Goal: Task Accomplishment & Management: Manage account settings

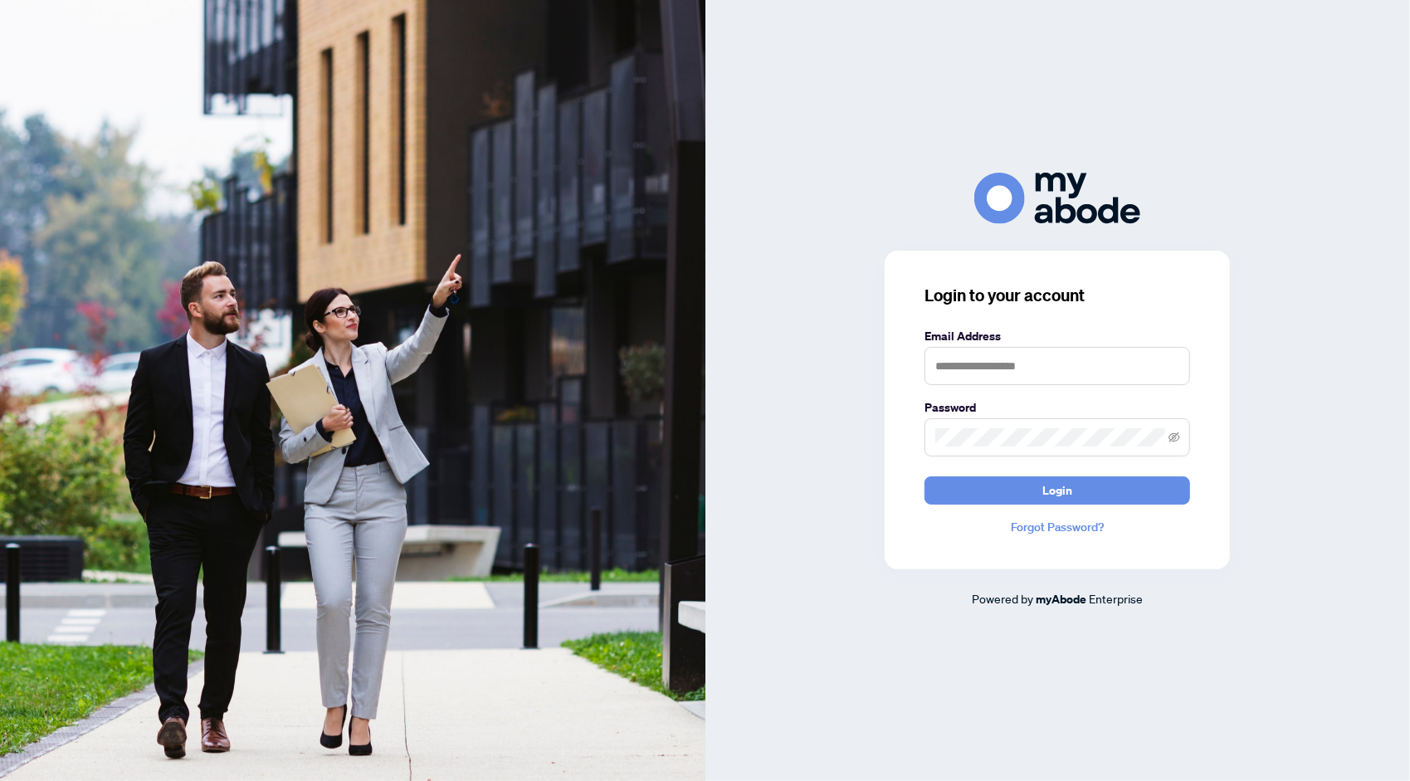
click at [1317, 86] on div "Login to your account Email Address Password Login Forgot Password? Powered by …" at bounding box center [1059, 390] width 706 height 781
click at [1330, 55] on div "Login to your account Email Address Password Login Forgot Password? Powered by …" at bounding box center [1059, 390] width 706 height 781
drag, startPoint x: 1343, startPoint y: 0, endPoint x: 1029, endPoint y: 32, distance: 315.5
click at [1029, 32] on div "Login to your account Email Address Password Login Forgot Password? Powered by …" at bounding box center [1059, 390] width 706 height 781
click at [1013, 371] on input "text" at bounding box center [1058, 366] width 266 height 38
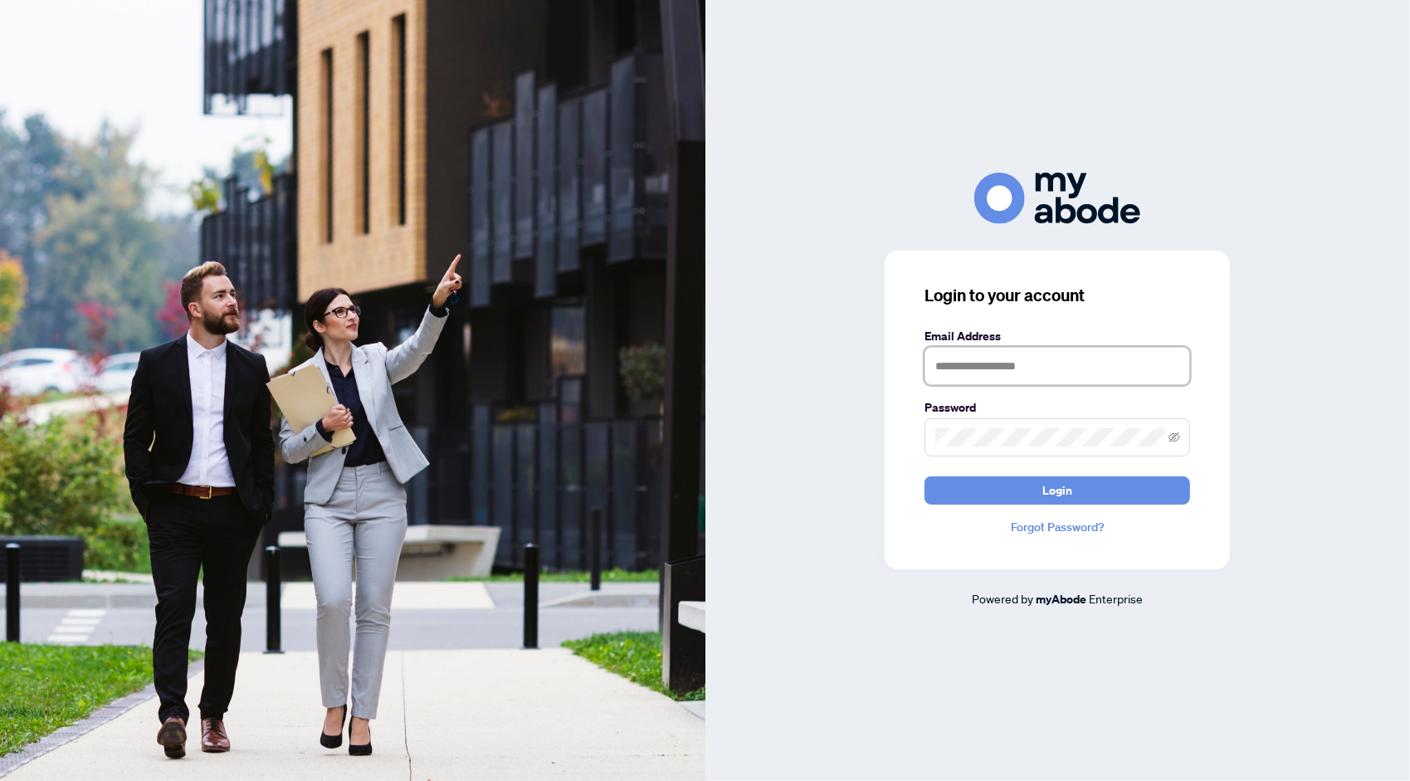
type input "**********"
click at [1034, 500] on button "Login" at bounding box center [1058, 491] width 266 height 28
click at [1056, 490] on span "Login" at bounding box center [1058, 490] width 30 height 27
click at [1169, 437] on icon "eye-invisible" at bounding box center [1175, 438] width 12 height 12
click at [1088, 490] on button "Login" at bounding box center [1058, 491] width 266 height 28
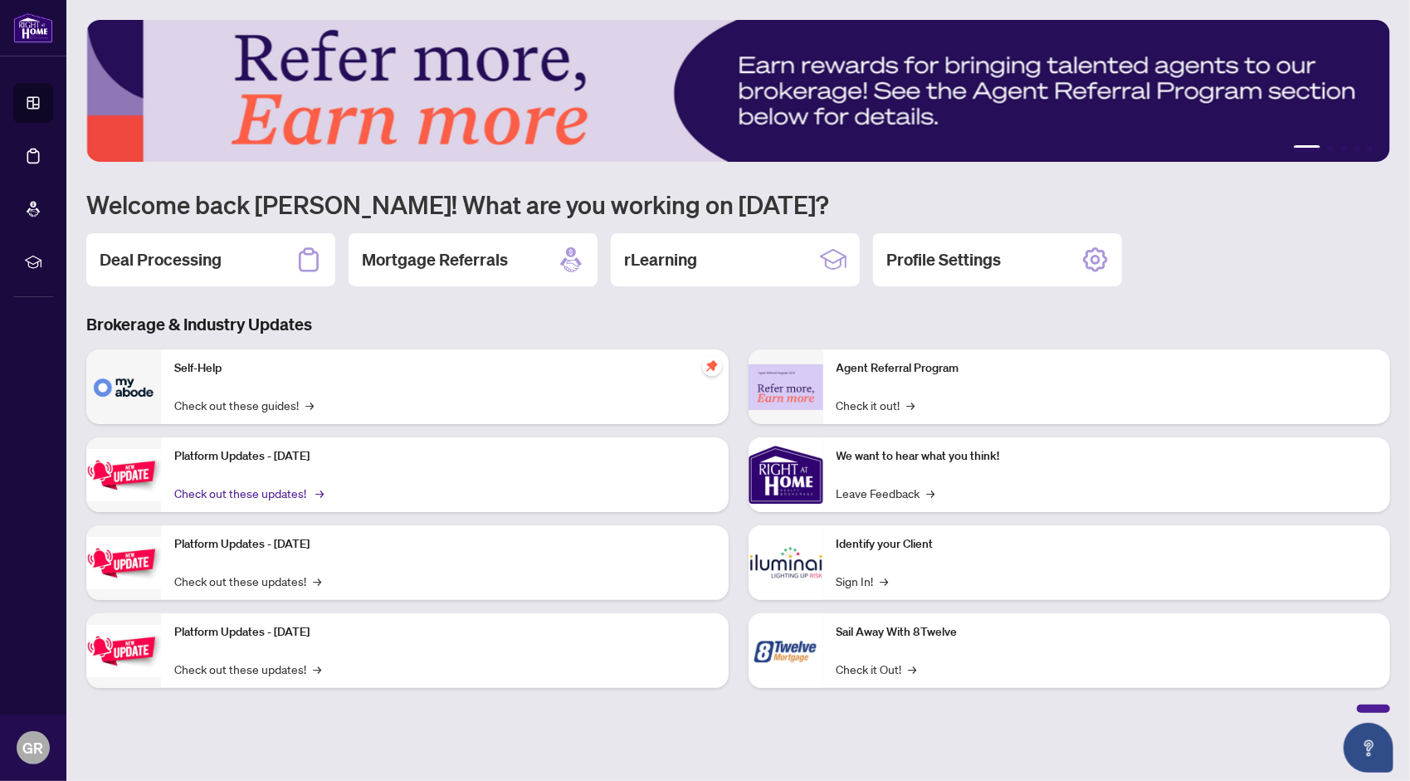
click at [257, 491] on link "Check out these updates! →" at bounding box center [247, 493] width 147 height 18
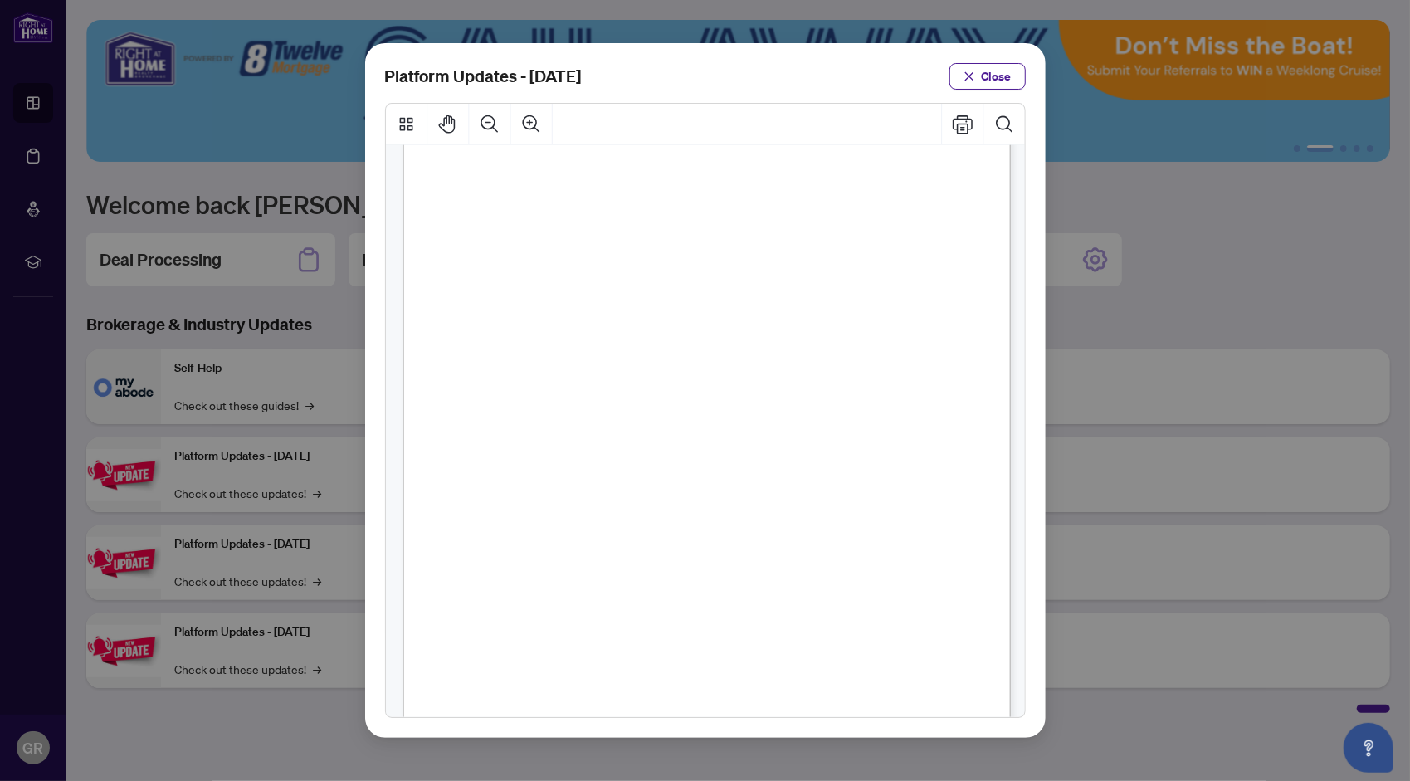
scroll to position [83, 0]
click at [1009, 74] on span "Close" at bounding box center [997, 76] width 30 height 27
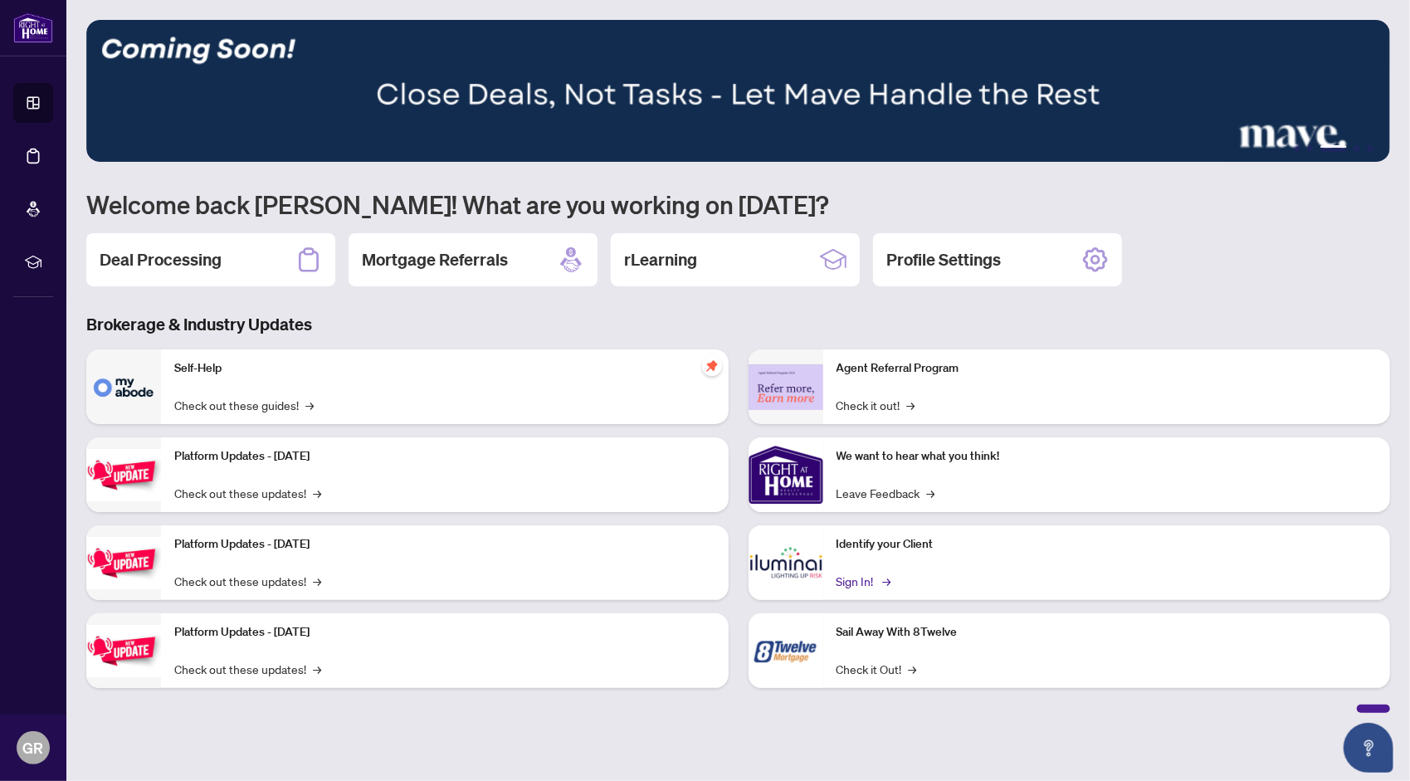
click at [863, 579] on link "Sign In! →" at bounding box center [863, 581] width 52 height 18
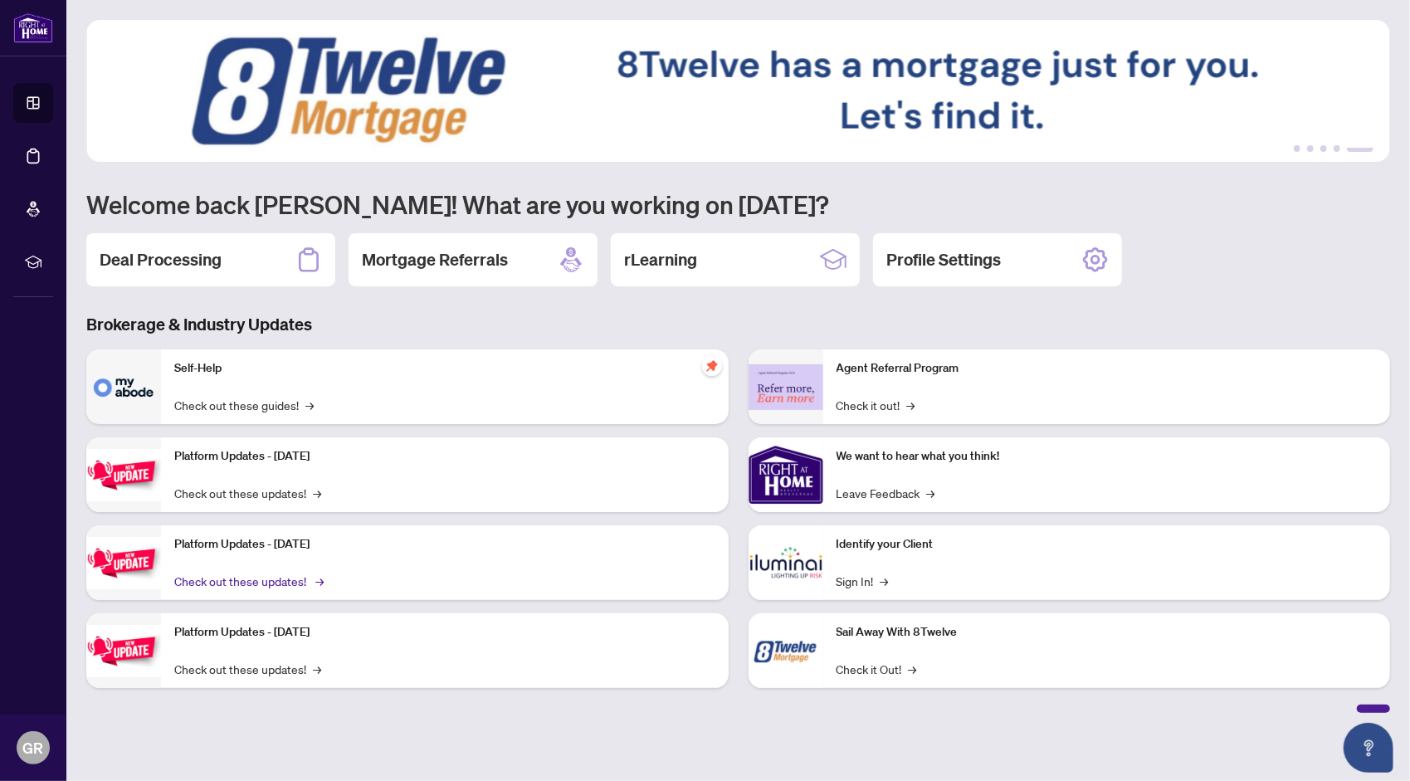
click at [269, 583] on link "Check out these updates! →" at bounding box center [247, 581] width 147 height 18
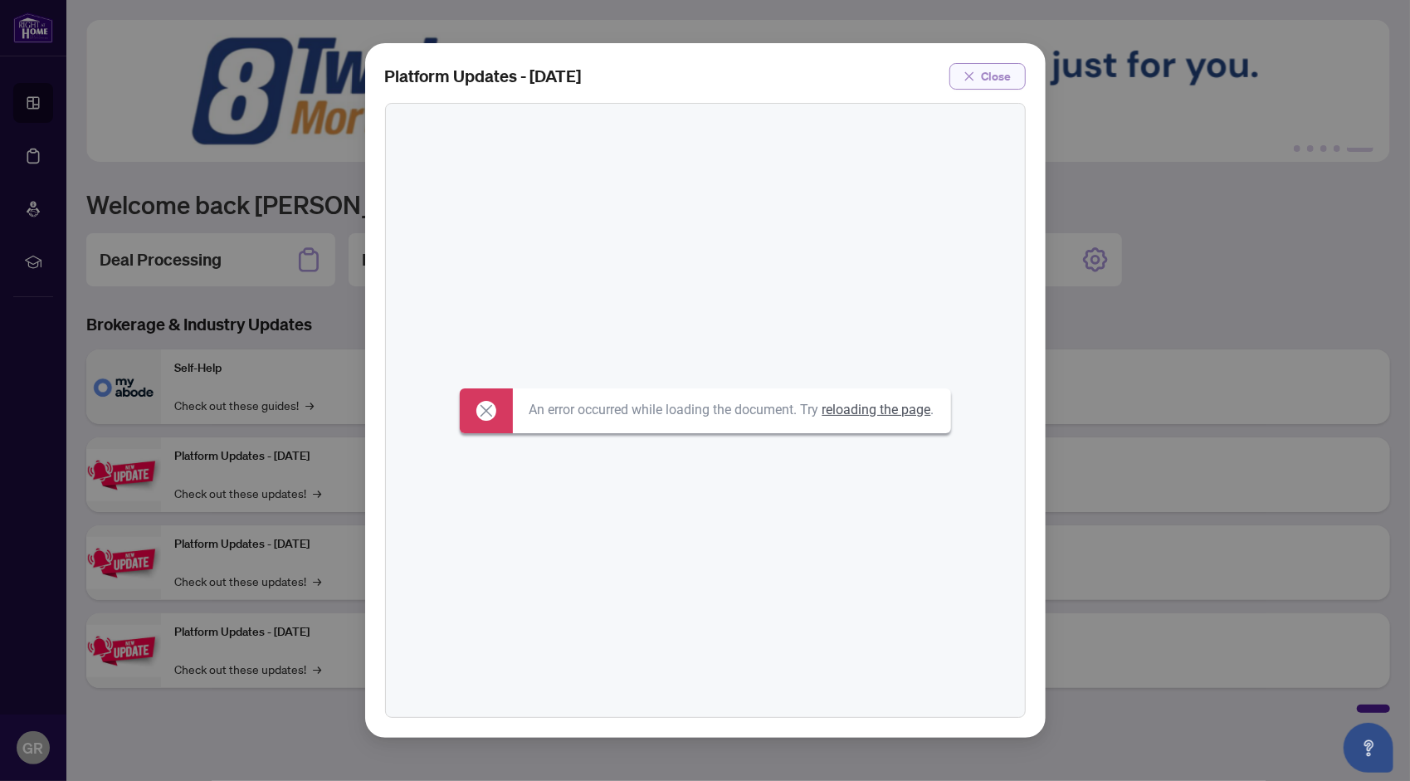
click at [993, 84] on span "Close" at bounding box center [997, 76] width 30 height 27
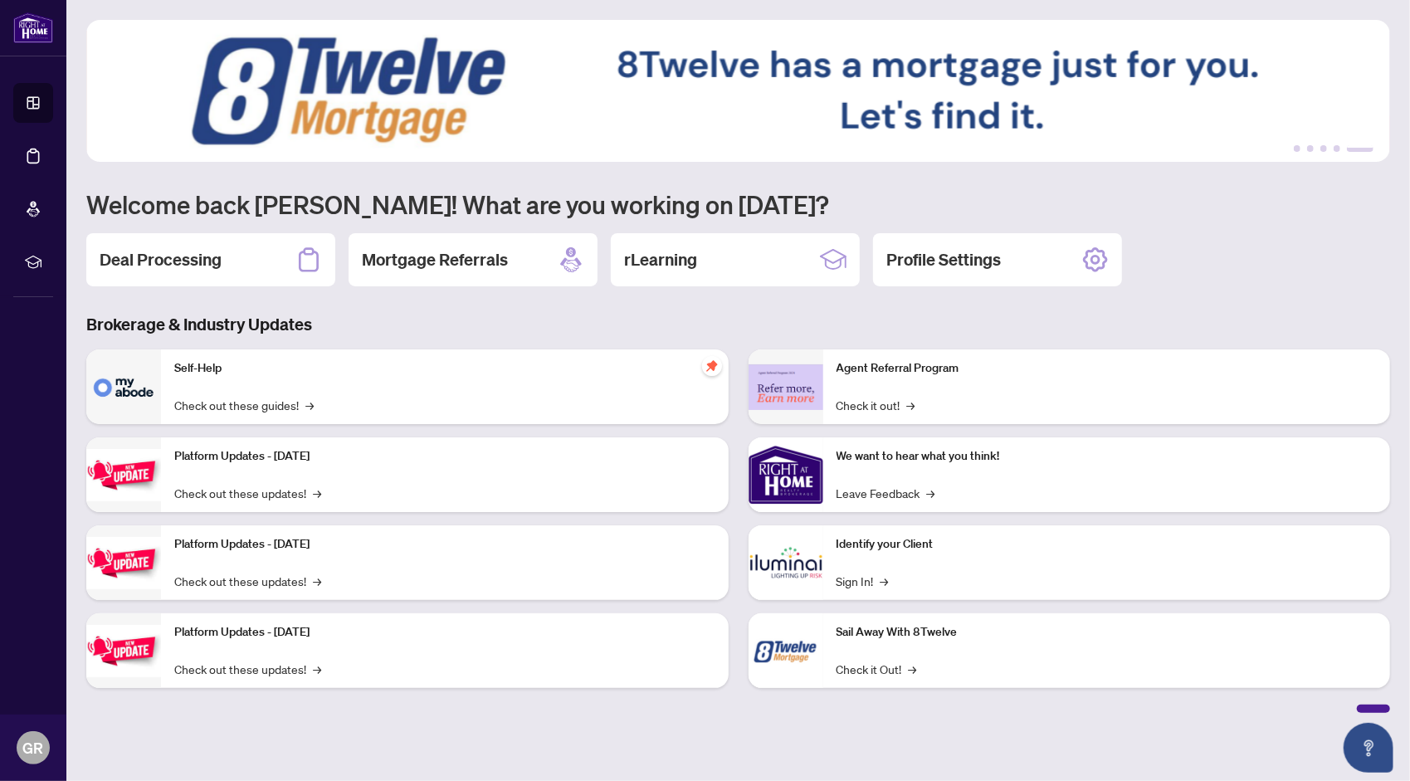
click at [238, 546] on p "Platform Updates - [DATE]" at bounding box center [444, 544] width 541 height 18
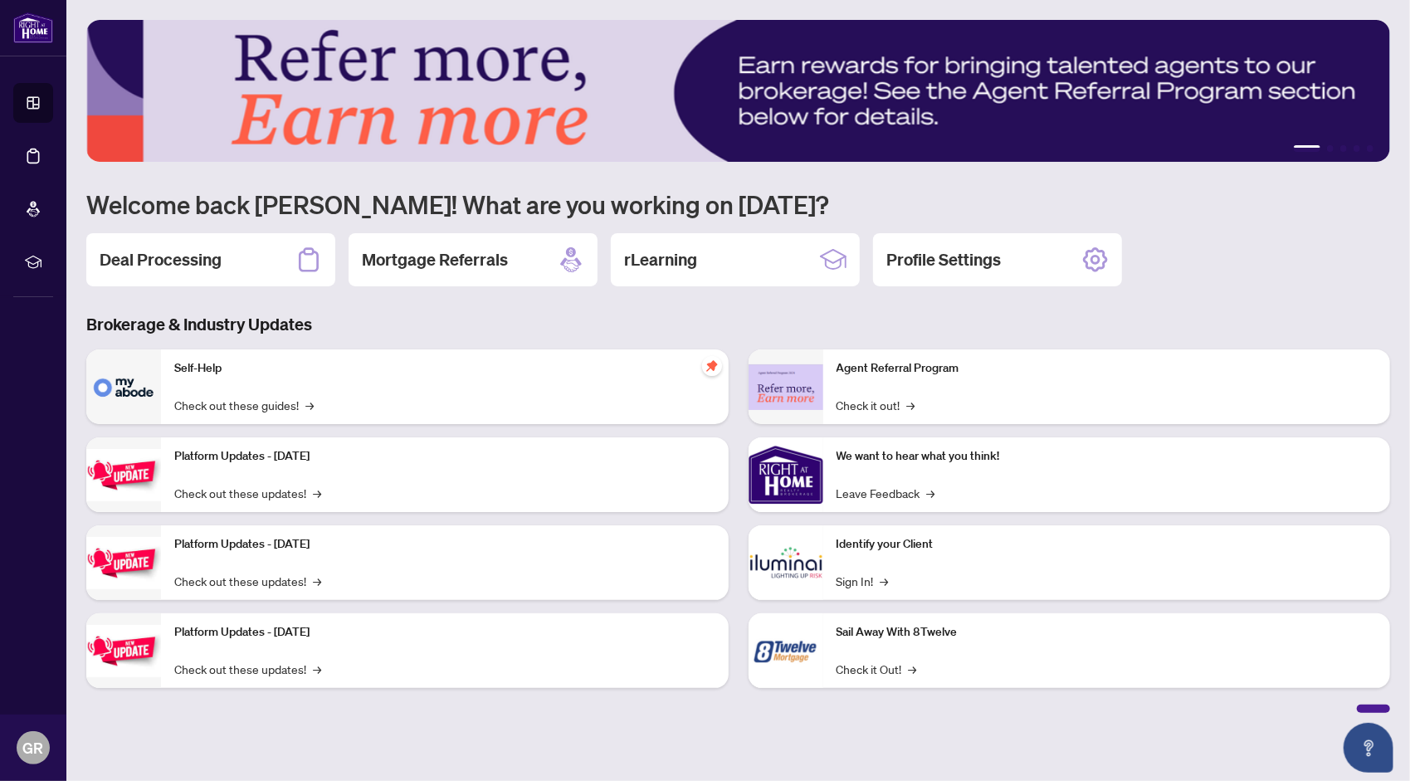
click at [137, 560] on img at bounding box center [123, 563] width 75 height 52
